Goal: Task Accomplishment & Management: Manage account settings

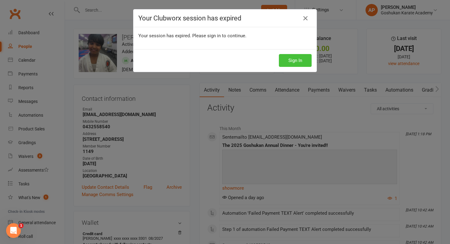
click at [294, 60] on button "Sign In" at bounding box center [295, 60] width 33 height 13
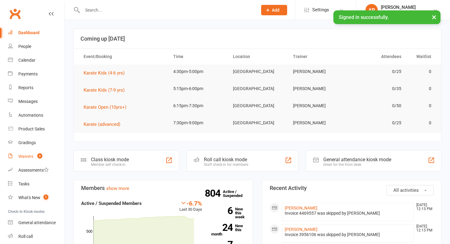
click at [33, 156] on link "Waivers 3" at bounding box center [36, 157] width 57 height 14
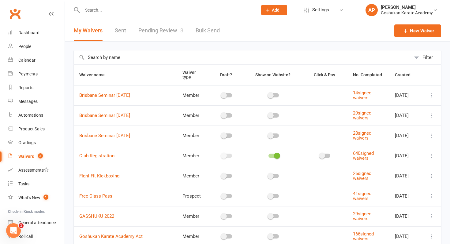
click at [157, 30] on link "Pending Review 3" at bounding box center [160, 30] width 45 height 21
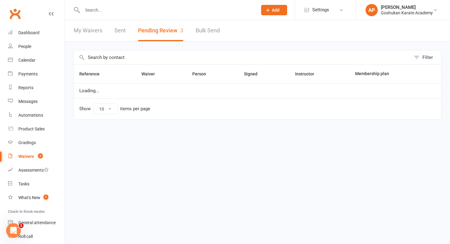
select select "50"
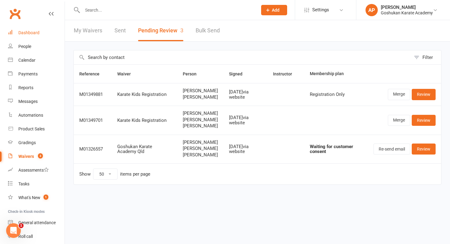
click at [32, 37] on link "Dashboard" at bounding box center [36, 33] width 57 height 14
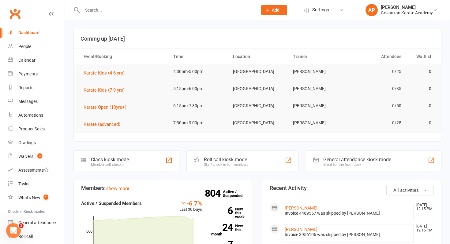
click at [101, 11] on input "text" at bounding box center [166, 10] width 172 height 9
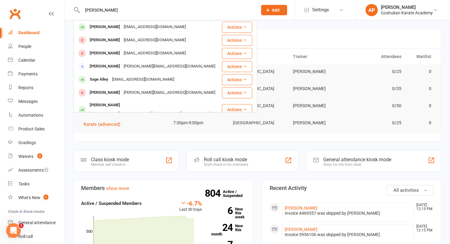
type input "liam allenb"
click at [176, 28] on div "Liam Allen whatumc@gmail.com" at bounding box center [147, 27] width 147 height 13
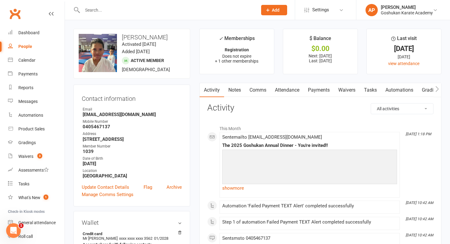
click at [323, 94] on link "Payments" at bounding box center [318, 90] width 30 height 14
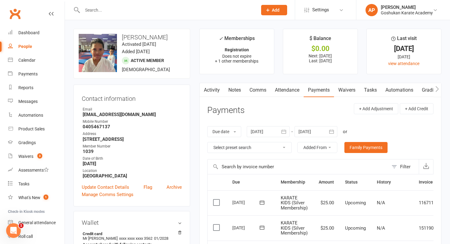
click at [285, 131] on icon "button" at bounding box center [283, 132] width 6 height 6
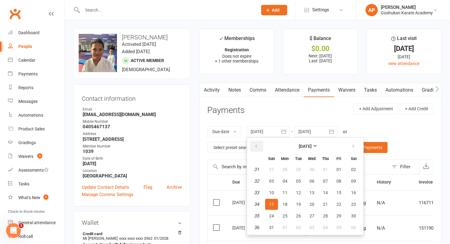
click at [254, 142] on button "button" at bounding box center [256, 146] width 13 height 11
click at [297, 170] on span "01" at bounding box center [298, 169] width 5 height 5
type input "01 Jul 2025"
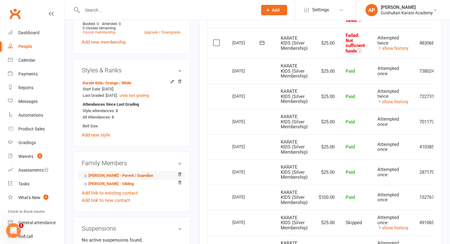
scroll to position [316, 0]
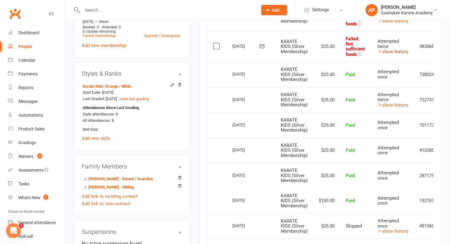
click at [401, 52] on link "show history" at bounding box center [392, 52] width 31 height 6
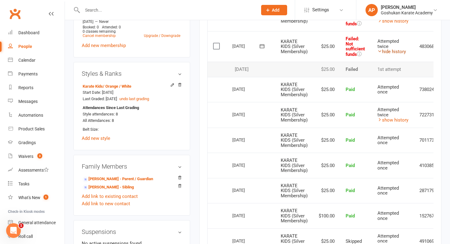
click at [401, 52] on link "hide history" at bounding box center [391, 52] width 28 height 6
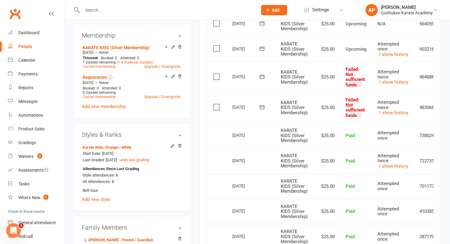
scroll to position [254, 0]
click at [399, 83] on link "show history" at bounding box center [392, 83] width 31 height 6
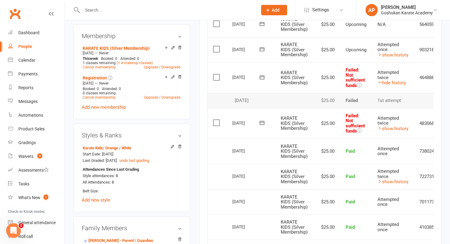
click at [222, 10] on input "text" at bounding box center [166, 10] width 172 height 9
click at [190, 9] on input "text" at bounding box center [166, 10] width 172 height 9
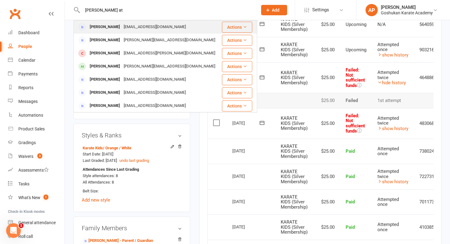
type input "paul at"
click at [205, 32] on div "Atanu Paul paulatanu@gmail.com" at bounding box center [147, 27] width 147 height 13
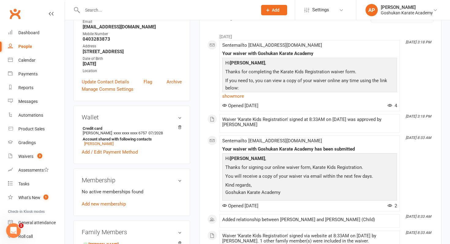
scroll to position [134, 0]
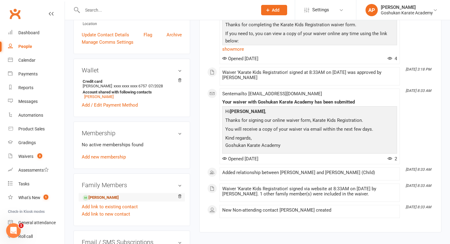
click at [118, 197] on link "Jeeshnu Paul - Child" at bounding box center [101, 198] width 36 height 6
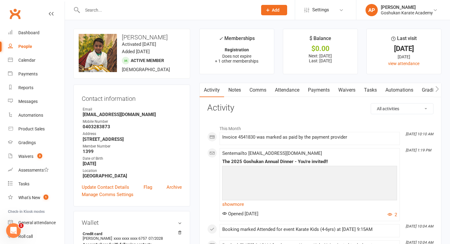
click at [326, 87] on link "Payments" at bounding box center [318, 90] width 30 height 14
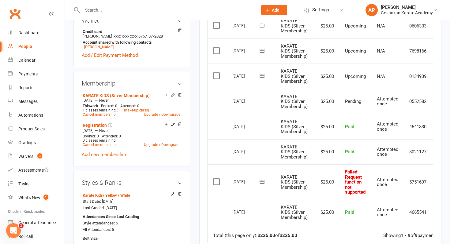
scroll to position [205, 0]
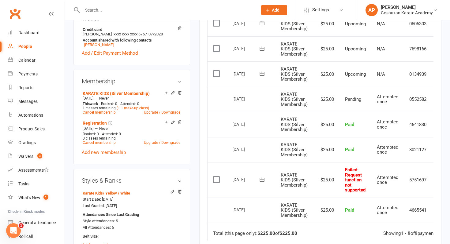
click at [169, 9] on input "text" at bounding box center [166, 10] width 172 height 9
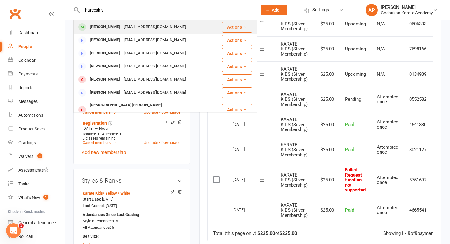
type input "hareeshiv"
click at [168, 26] on div "Blacktown@coldrock.com" at bounding box center [155, 27] width 66 height 9
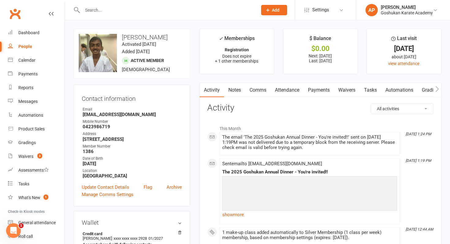
click at [322, 91] on link "Payments" at bounding box center [318, 90] width 30 height 14
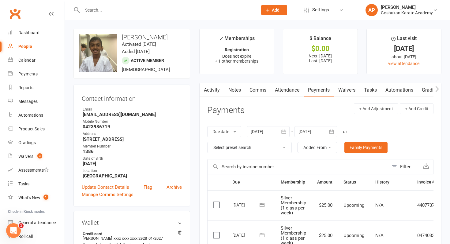
click at [277, 132] on div at bounding box center [267, 131] width 43 height 11
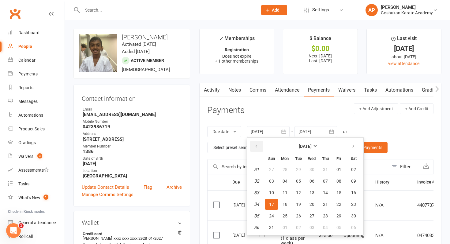
click at [255, 146] on icon "button" at bounding box center [256, 146] width 4 height 5
click at [296, 168] on button "01" at bounding box center [298, 169] width 13 height 11
type input "01 Jul 2025"
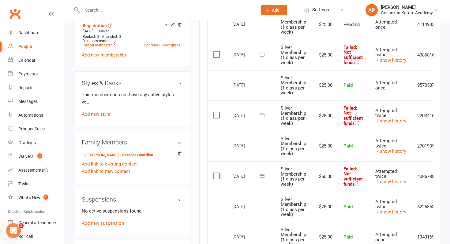
scroll to position [302, 0]
click at [392, 61] on link "show history" at bounding box center [390, 61] width 31 height 6
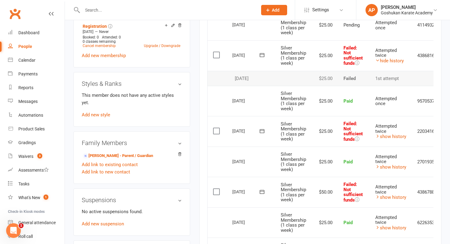
click at [224, 12] on input "text" at bounding box center [166, 10] width 172 height 9
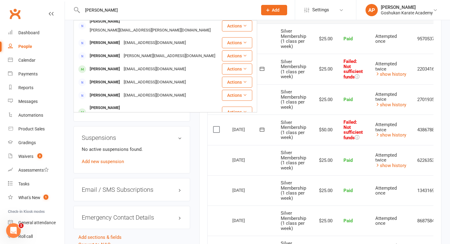
scroll to position [146, 0]
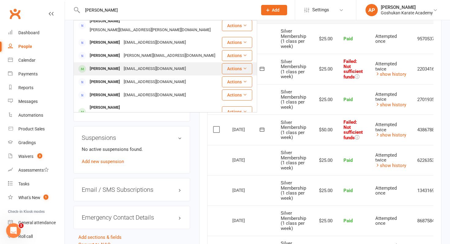
type input "melissa"
click at [134, 65] on div "looksharpbeauty@gmail.com" at bounding box center [155, 69] width 66 height 9
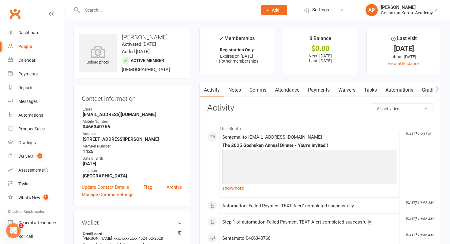
click at [319, 90] on link "Payments" at bounding box center [318, 90] width 30 height 14
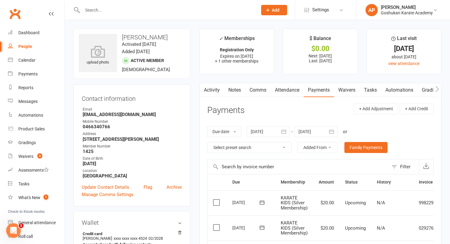
click at [284, 134] on icon "button" at bounding box center [283, 132] width 6 height 6
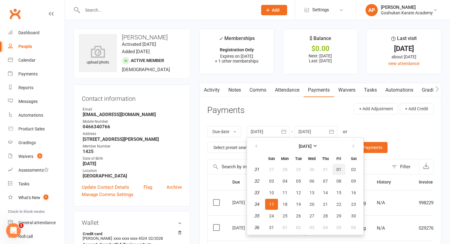
click at [337, 166] on button "01" at bounding box center [338, 169] width 13 height 11
type input "01 Aug 2025"
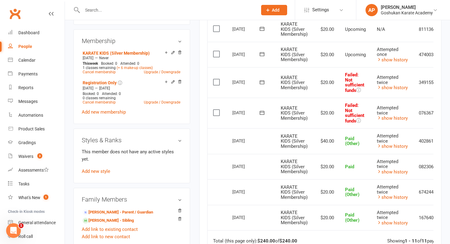
scroll to position [251, 0]
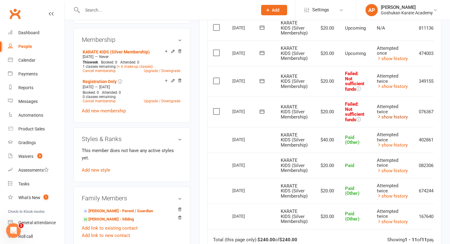
click at [388, 114] on link "show history" at bounding box center [391, 117] width 31 height 6
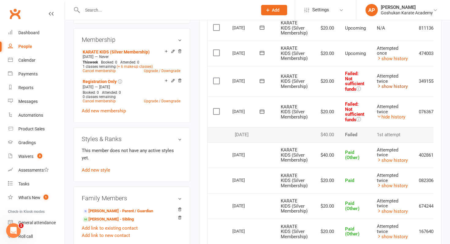
click at [401, 86] on link "show history" at bounding box center [391, 87] width 31 height 6
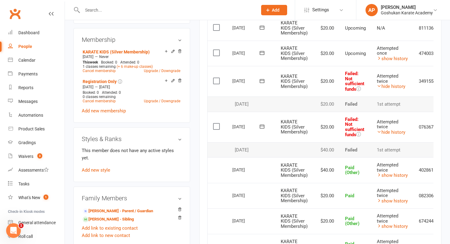
click at [157, 10] on input "text" at bounding box center [166, 10] width 172 height 9
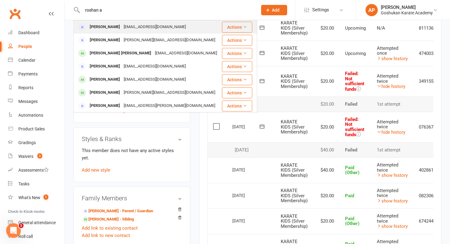
type input "roshan a"
click at [110, 28] on div "Roshan Arulanantham" at bounding box center [105, 27] width 34 height 9
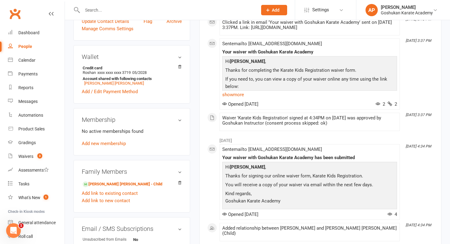
scroll to position [151, 0]
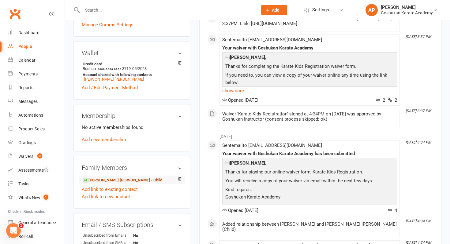
click at [124, 179] on link "Danika Ann Roshan - Child" at bounding box center [123, 180] width 80 height 6
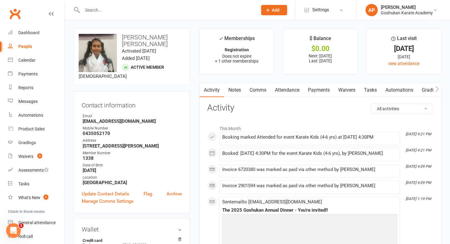
click at [317, 88] on link "Payments" at bounding box center [318, 90] width 30 height 14
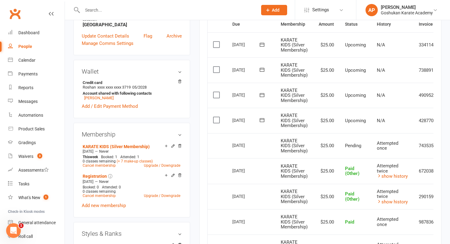
scroll to position [158, 0]
click at [191, 6] on input "text" at bounding box center [166, 10] width 172 height 9
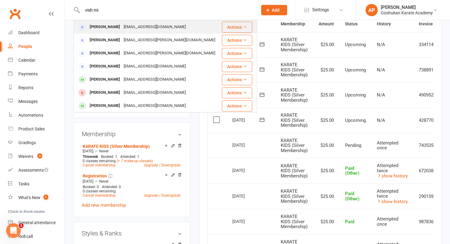
type input "vish mi"
click at [161, 30] on div "Vish Mishra vishy002@gmail.com" at bounding box center [147, 27] width 147 height 13
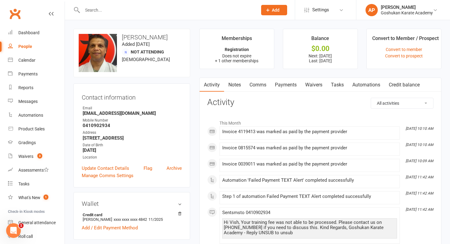
click at [317, 82] on link "Waivers" at bounding box center [314, 85] width 26 height 14
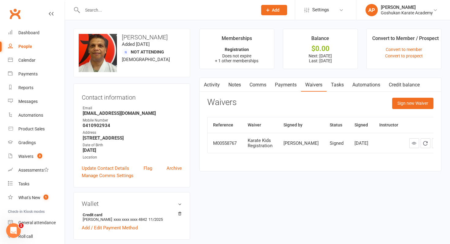
click at [277, 86] on link "Payments" at bounding box center [285, 85] width 30 height 14
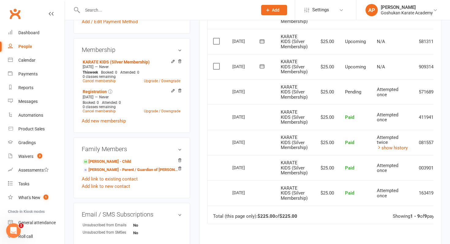
scroll to position [207, 0]
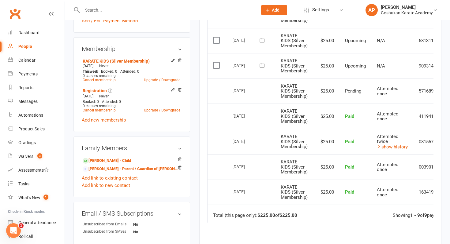
click at [169, 10] on input "text" at bounding box center [166, 10] width 172 height 9
type input "spencer"
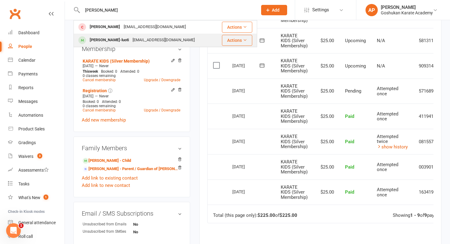
click at [148, 41] on div "luoti88jax@gmail.com" at bounding box center [164, 40] width 66 height 9
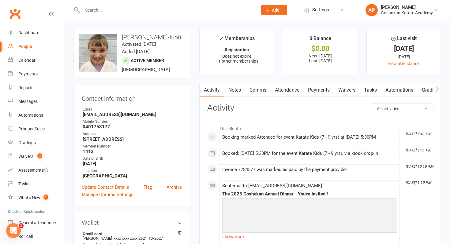
click at [318, 93] on link "Payments" at bounding box center [318, 90] width 30 height 14
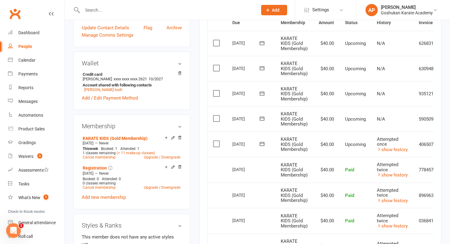
scroll to position [160, 0]
click at [181, 9] on input "text" at bounding box center [166, 10] width 172 height 9
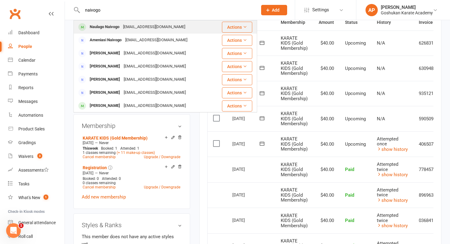
type input "naivogo"
click at [157, 25] on div "kingkong.naivogo@gmail.com" at bounding box center [154, 27] width 66 height 9
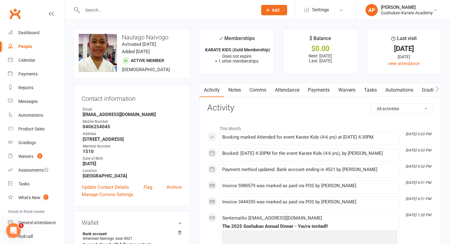
click at [313, 87] on link "Payments" at bounding box center [318, 90] width 30 height 14
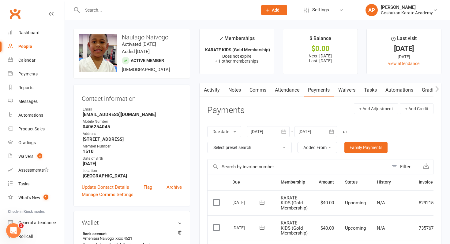
click at [189, 13] on input "text" at bounding box center [166, 10] width 172 height 9
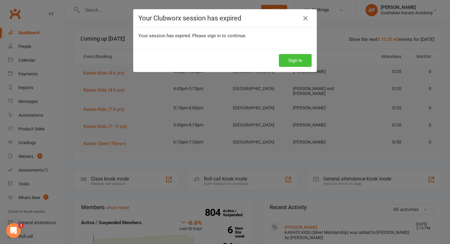
click at [302, 62] on button "Sign In" at bounding box center [295, 60] width 33 height 13
